Goal: Task Accomplishment & Management: Check status

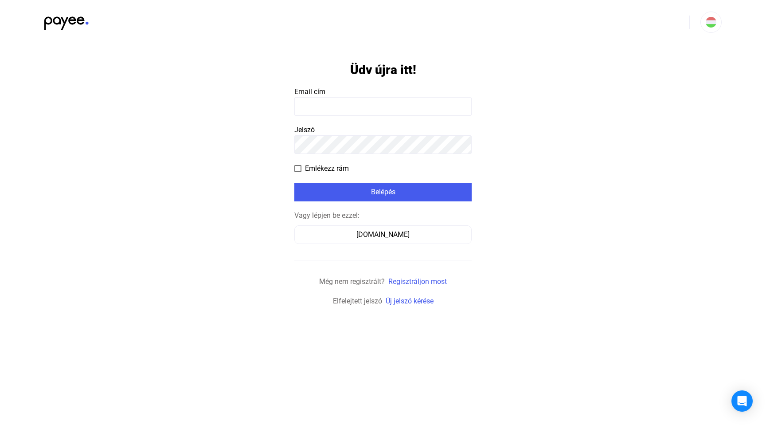
click at [327, 104] on input at bounding box center [382, 106] width 177 height 19
click at [345, 106] on input at bounding box center [382, 106] width 177 height 19
click at [379, 236] on div "Számlázz.hu" at bounding box center [383, 234] width 171 height 11
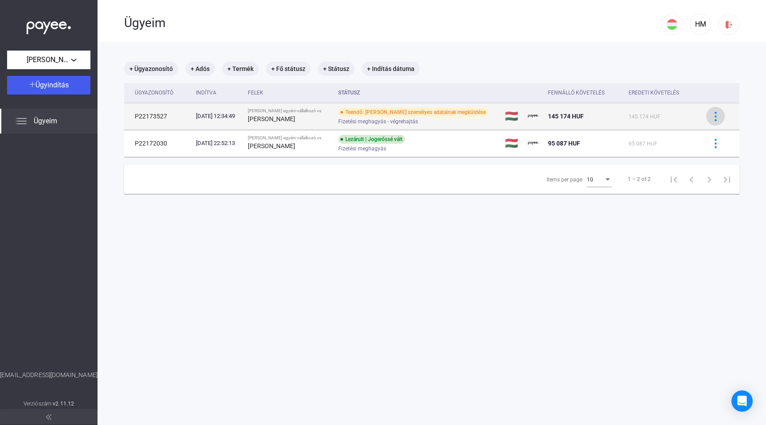
click at [711, 117] on img at bounding box center [715, 116] width 9 height 9
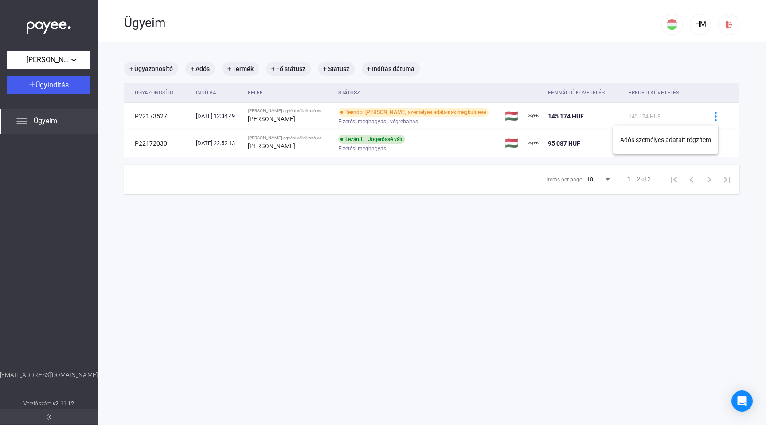
click at [485, 224] on div at bounding box center [383, 212] width 766 height 425
click at [46, 120] on span "Ügyeim" at bounding box center [46, 121] width 24 height 11
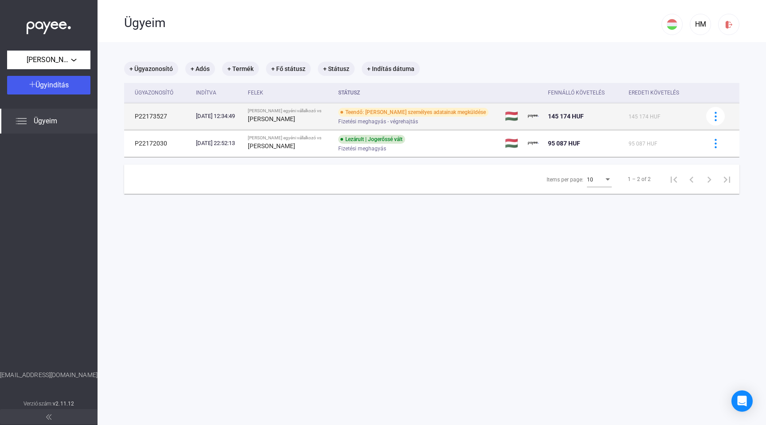
click at [480, 112] on div "Teendő: [PERSON_NAME] személyes adatainak megküldése Fizetési meghagyás - végre…" at bounding box center [408, 116] width 141 height 17
